Goal: Task Accomplishment & Management: Manage account settings

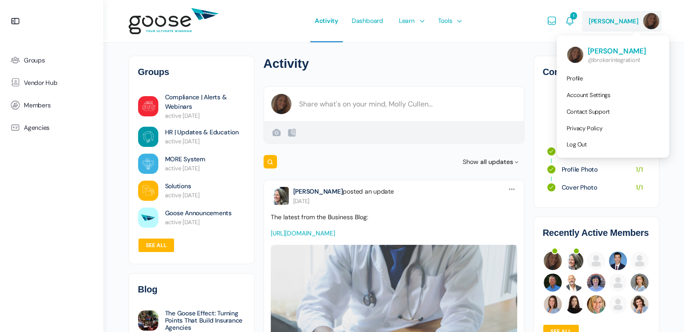
click at [645, 23] on img at bounding box center [651, 21] width 16 height 16
click at [607, 95] on span "Account Settings" at bounding box center [589, 95] width 44 height 8
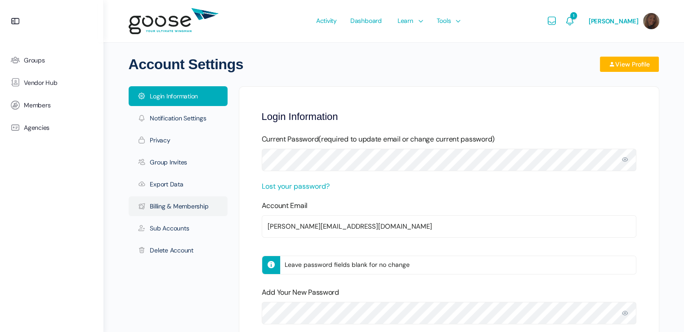
click at [170, 207] on link "Billing & Membership" at bounding box center [178, 206] width 99 height 20
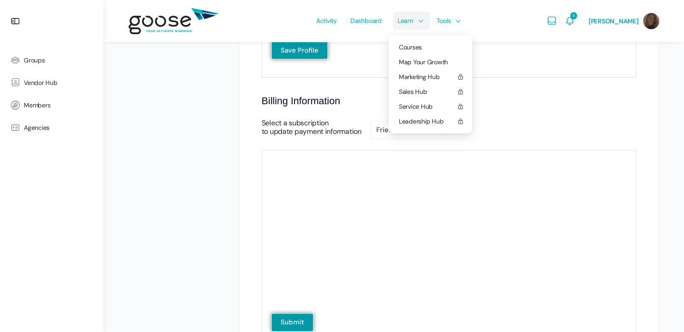
scroll to position [347, 0]
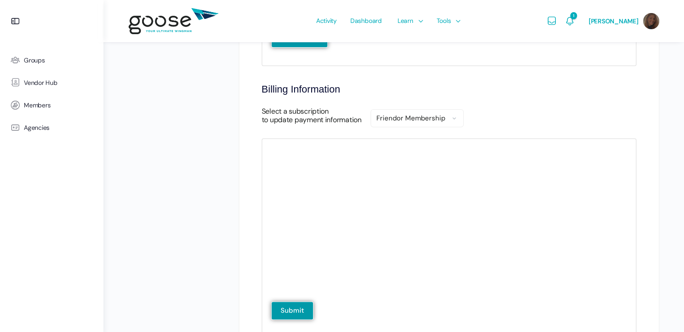
click at [505, 137] on div "Billing Information Select a subscription to update payment information Friendo…" at bounding box center [449, 211] width 375 height 254
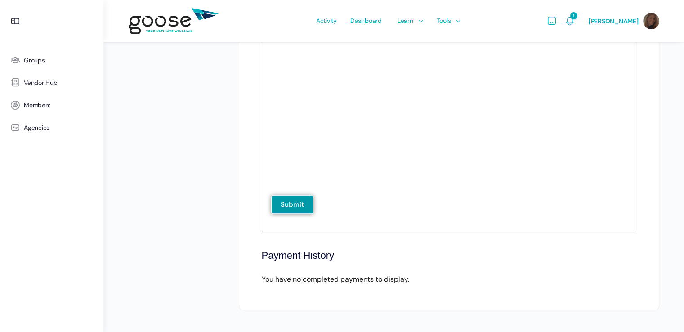
scroll to position [460, 0]
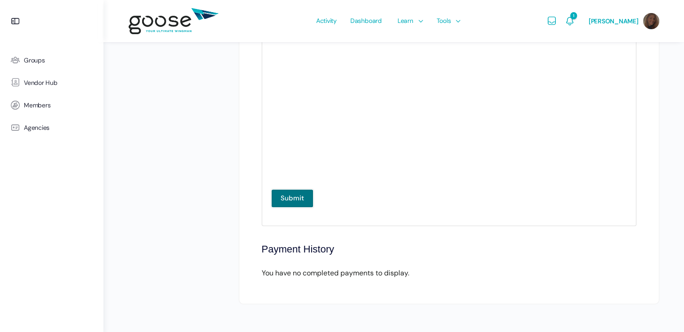
click at [294, 200] on input "Submit" at bounding box center [292, 198] width 42 height 18
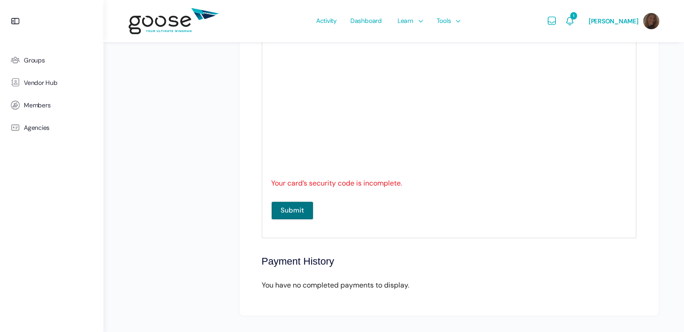
click at [286, 213] on input "Submit" at bounding box center [292, 210] width 42 height 18
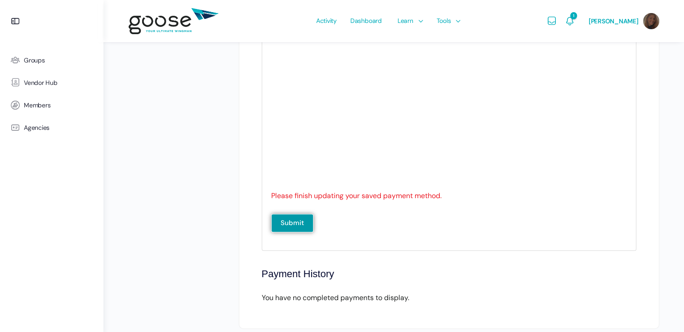
click at [401, 236] on form "Update your payment information below Please finish updating your saved payment…" at bounding box center [449, 138] width 375 height 225
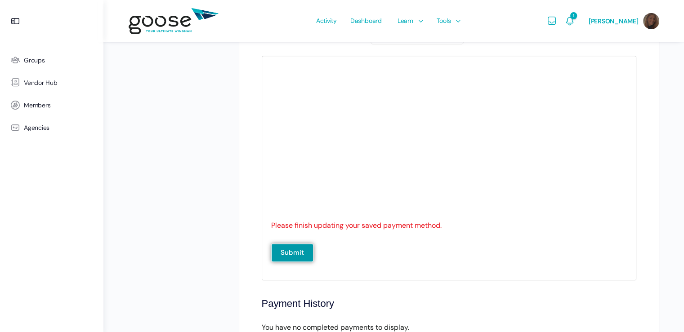
scroll to position [415, 0]
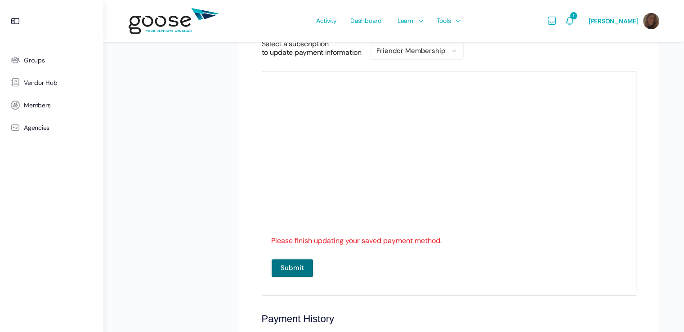
click at [297, 269] on input "Submit" at bounding box center [292, 268] width 42 height 18
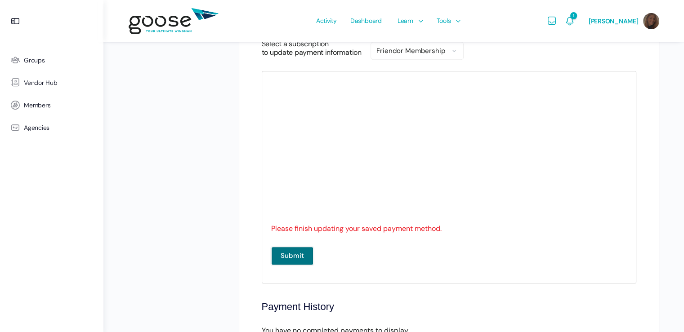
click at [292, 253] on input "Submit" at bounding box center [292, 256] width 42 height 18
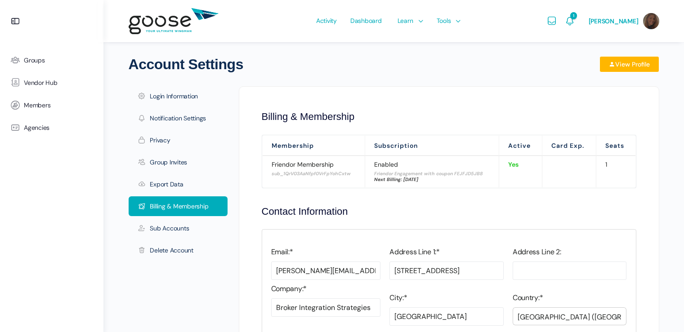
scroll to position [353, 0]
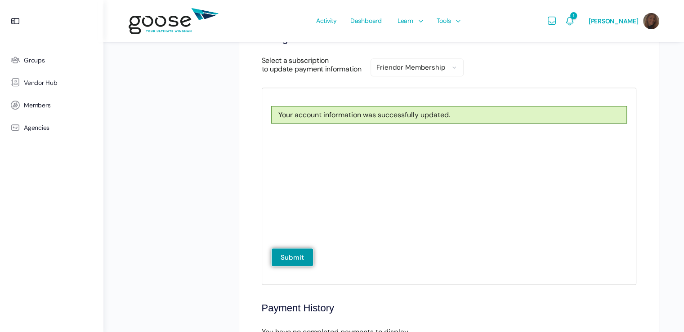
scroll to position [457, 0]
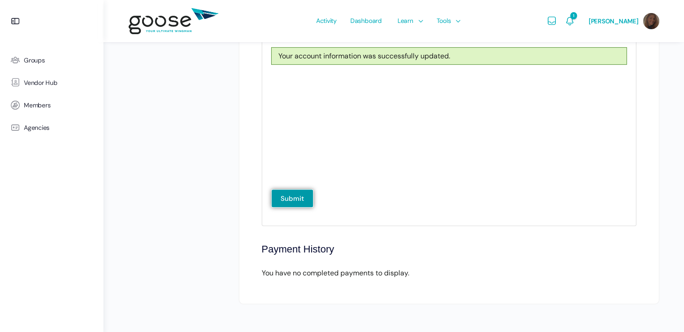
click at [308, 274] on div "You have no completed payments to display." at bounding box center [449, 273] width 375 height 12
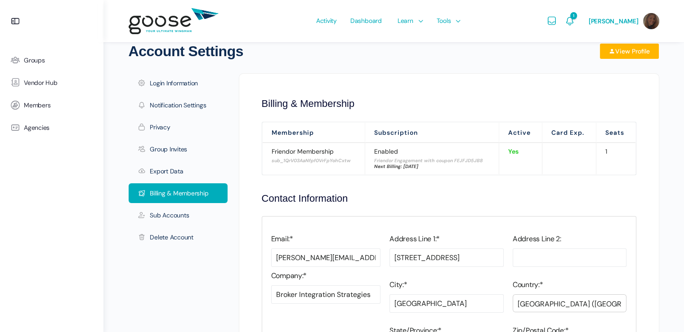
scroll to position [0, 0]
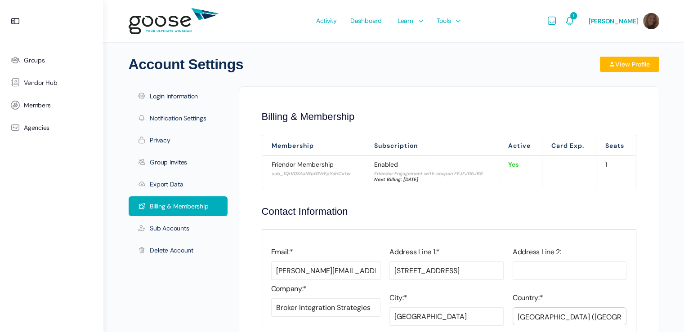
click at [496, 218] on div "Contact Information Email:* Invalid Email Molly.Cullen94@gmail.com Company:* Co…" at bounding box center [449, 309] width 375 height 207
click at [575, 22] on icon "Notifications" at bounding box center [569, 21] width 11 height 11
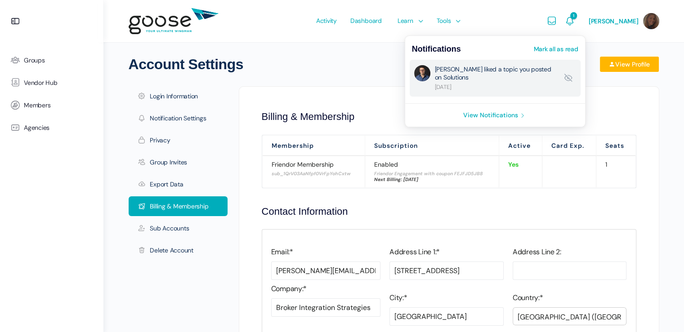
click at [520, 71] on link "[PERSON_NAME] liked a topic you posted on Solutions" at bounding box center [496, 78] width 123 height 26
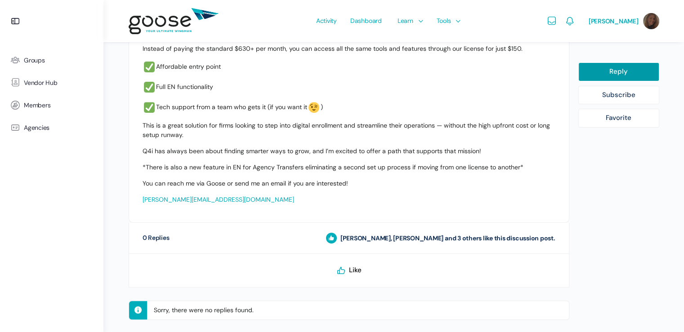
scroll to position [356, 0]
